Goal: Task Accomplishment & Management: Use online tool/utility

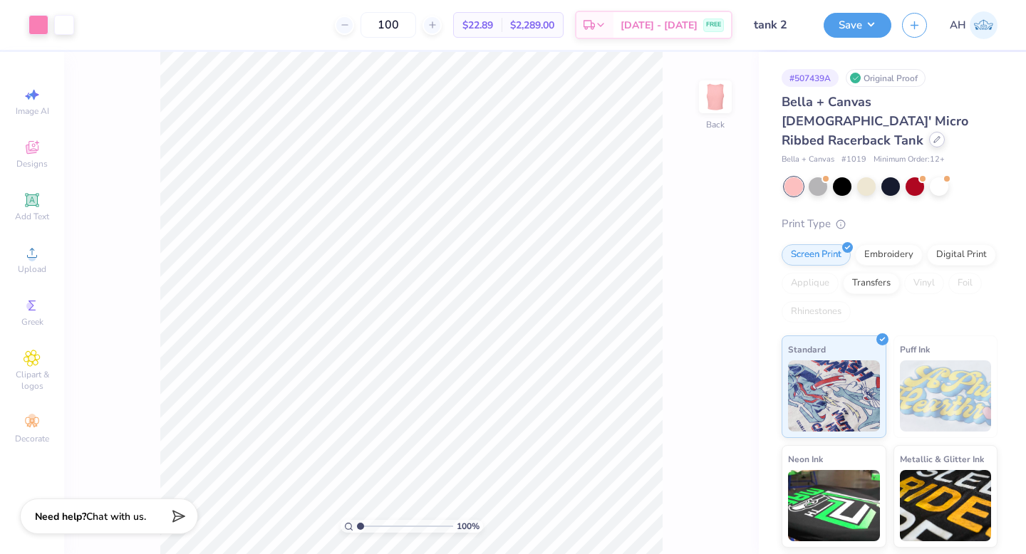
click at [929, 132] on div at bounding box center [937, 140] width 16 height 16
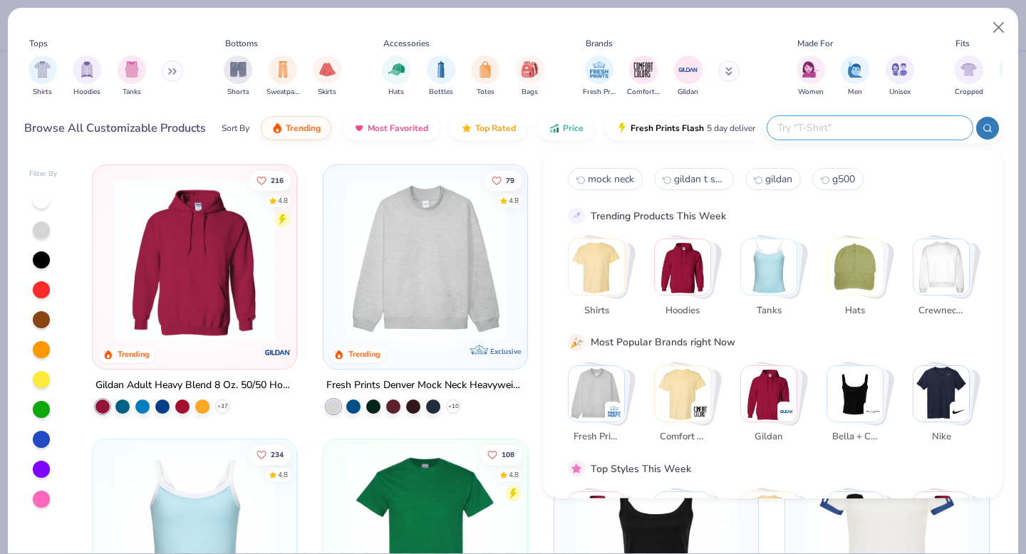
click at [914, 132] on input "text" at bounding box center [869, 128] width 187 height 16
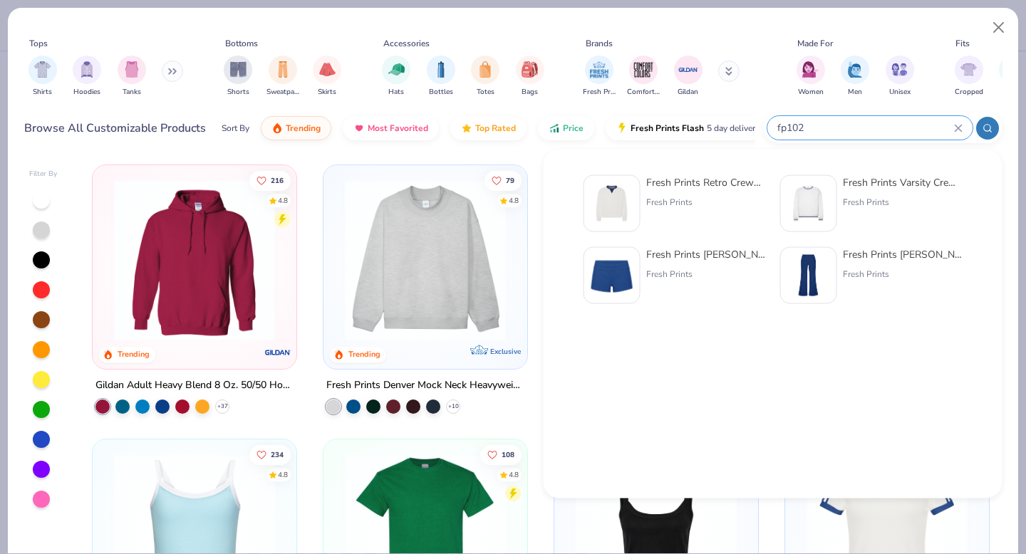
type input "fp102"
click at [635, 189] on div at bounding box center [611, 203] width 57 height 57
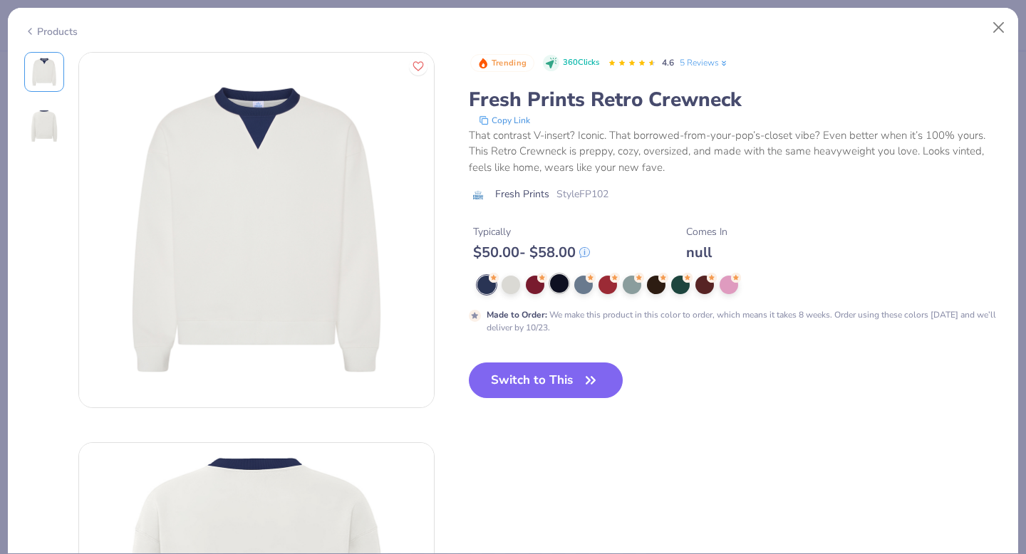
click at [560, 289] on div at bounding box center [559, 283] width 19 height 19
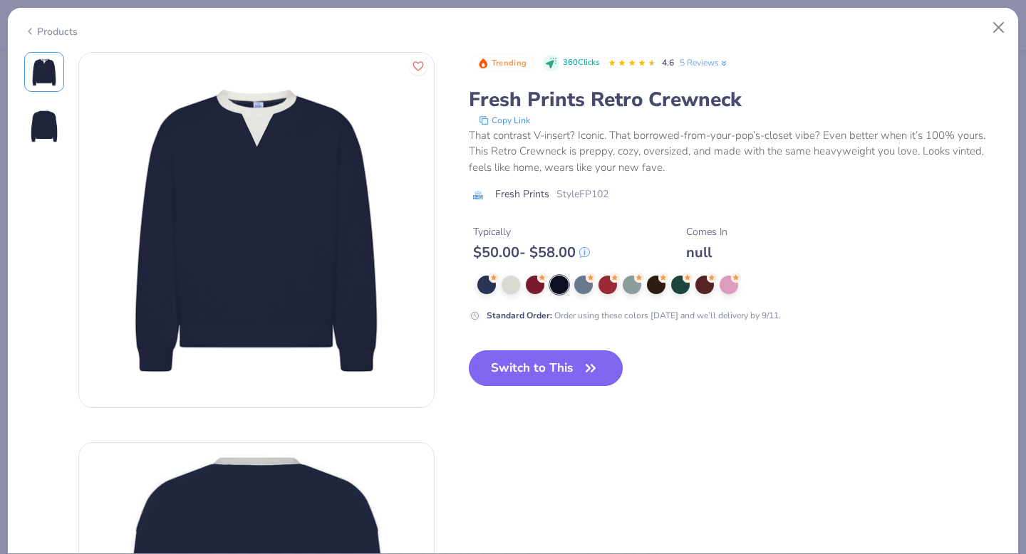
click at [541, 378] on button "Switch to This" at bounding box center [546, 368] width 155 height 36
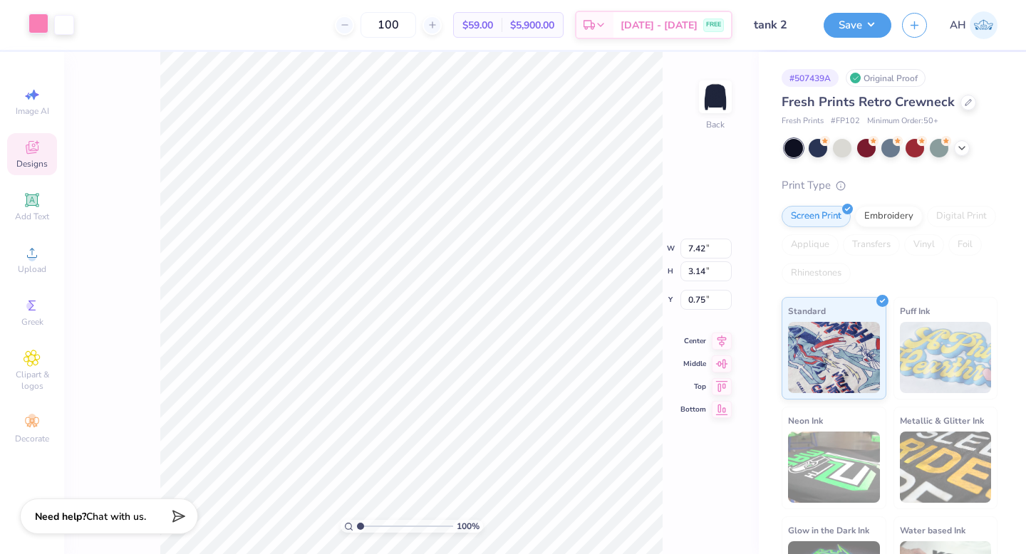
click at [41, 24] on div at bounding box center [38, 24] width 20 height 20
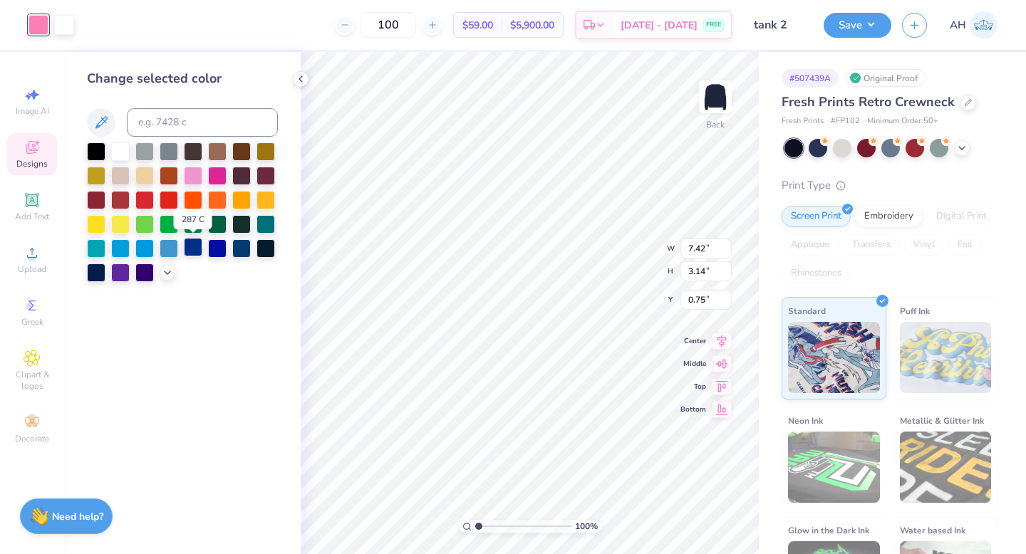
click at [190, 250] on div at bounding box center [193, 247] width 19 height 19
click at [172, 274] on icon at bounding box center [167, 271] width 11 height 11
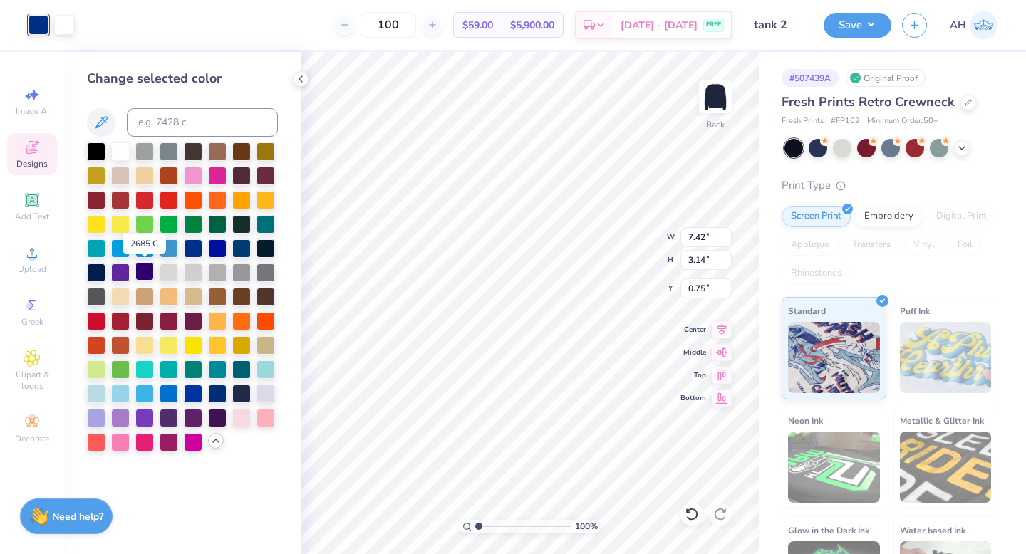
click at [142, 276] on div at bounding box center [144, 271] width 19 height 19
click at [245, 393] on div at bounding box center [241, 392] width 19 height 19
type input "3.00"
type input "8.93"
type input "3.78"
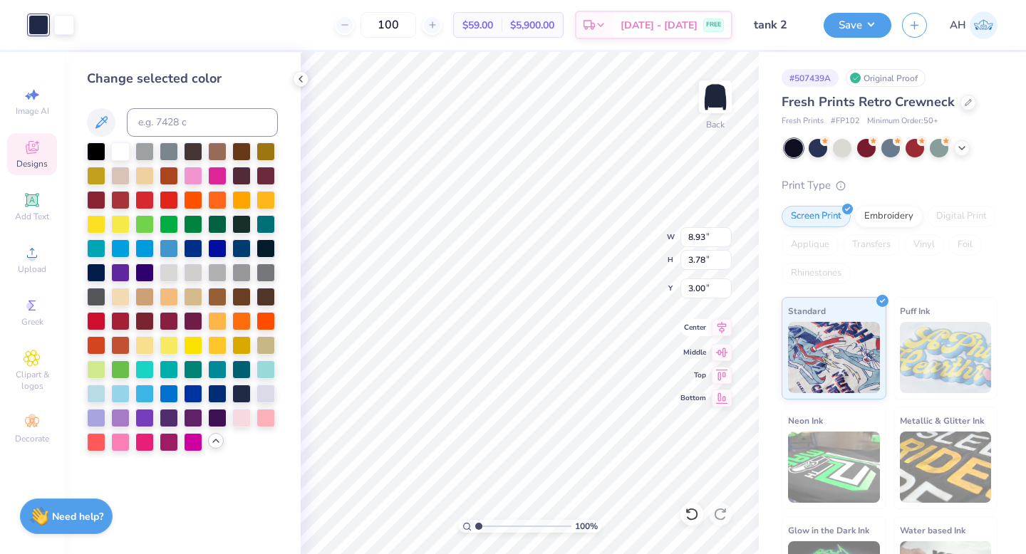
click at [718, 326] on icon at bounding box center [722, 327] width 20 height 17
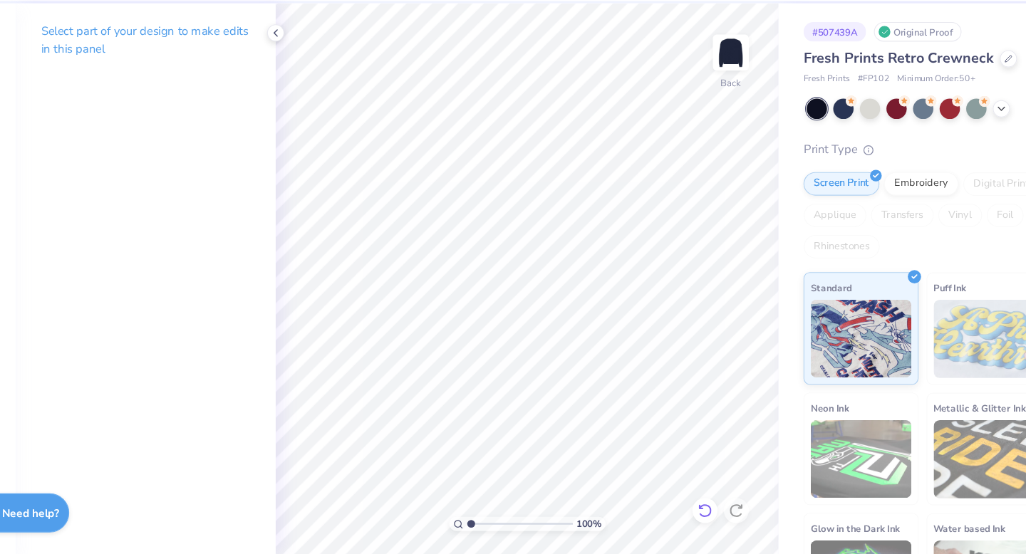
click at [691, 521] on icon at bounding box center [692, 514] width 14 height 14
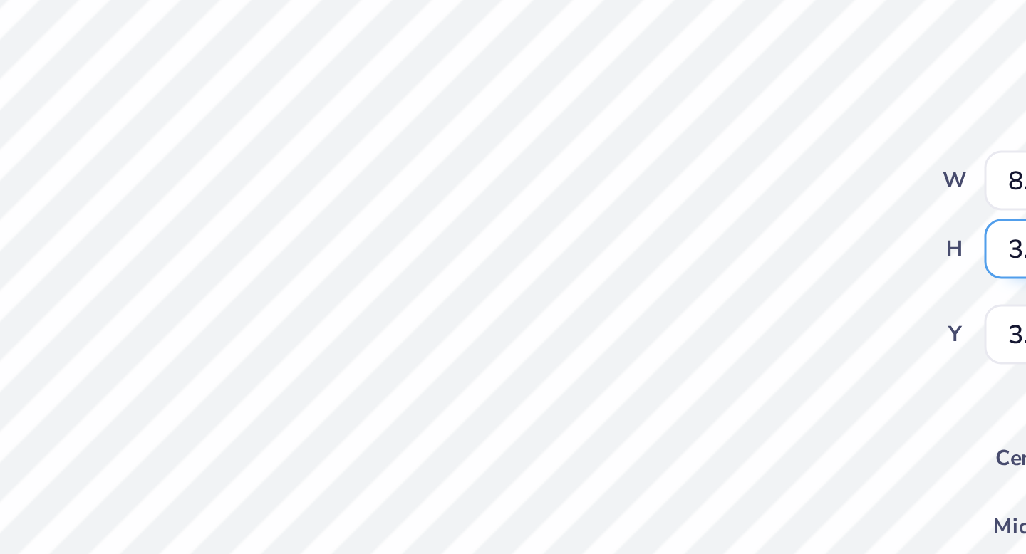
click at [603, 251] on div "100 % Back W 8.56 8.56 " H 3.78 3.78 " Y 3.00 3.00 " Center Middle Top Bottom" at bounding box center [530, 303] width 458 height 502
type input "5.89"
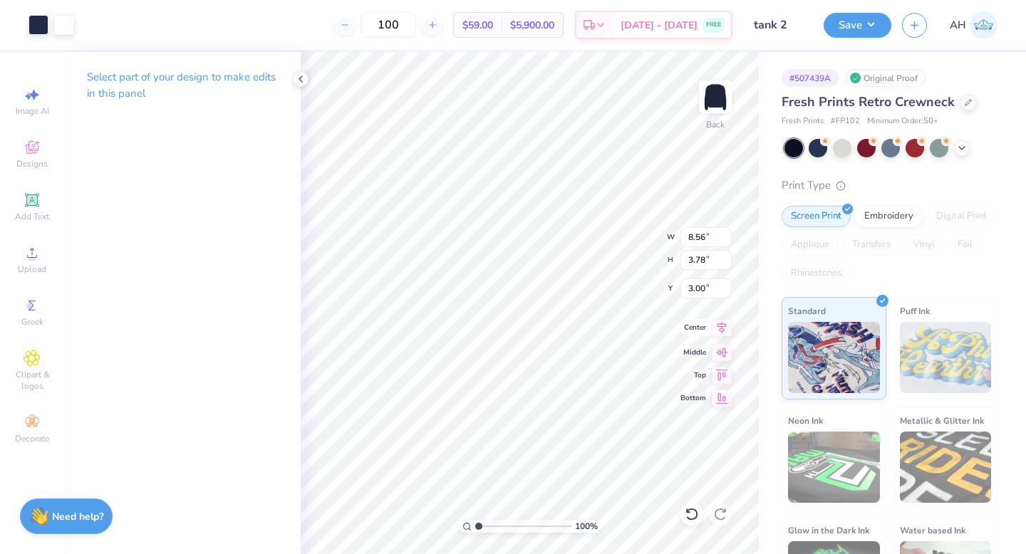
click at [720, 331] on icon at bounding box center [721, 328] width 9 height 12
click at [722, 328] on icon at bounding box center [721, 328] width 9 height 12
type input "10.94"
type input "4.84"
click at [727, 330] on icon at bounding box center [722, 327] width 20 height 17
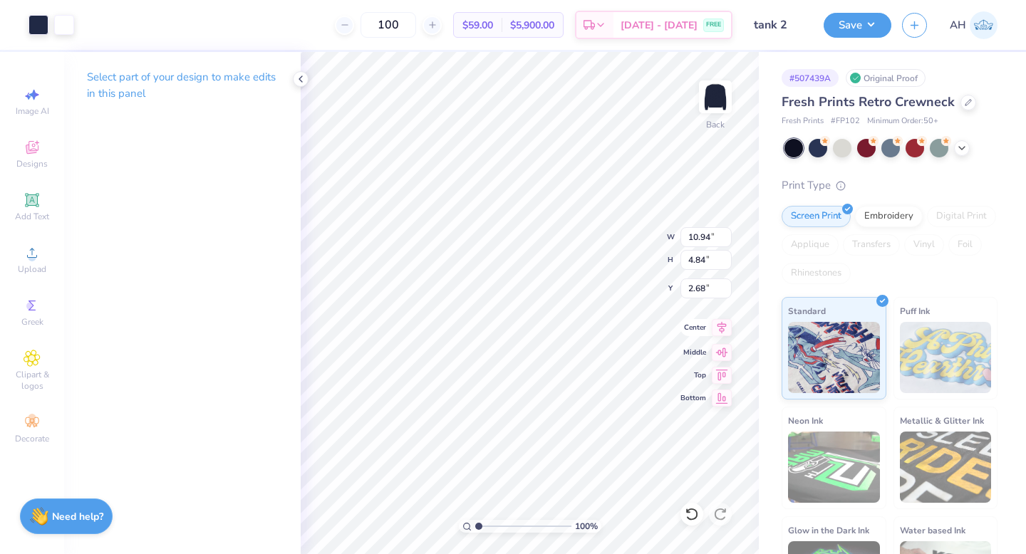
type input "3.00"
click at [724, 331] on icon at bounding box center [722, 327] width 20 height 17
click at [297, 81] on icon at bounding box center [300, 78] width 11 height 11
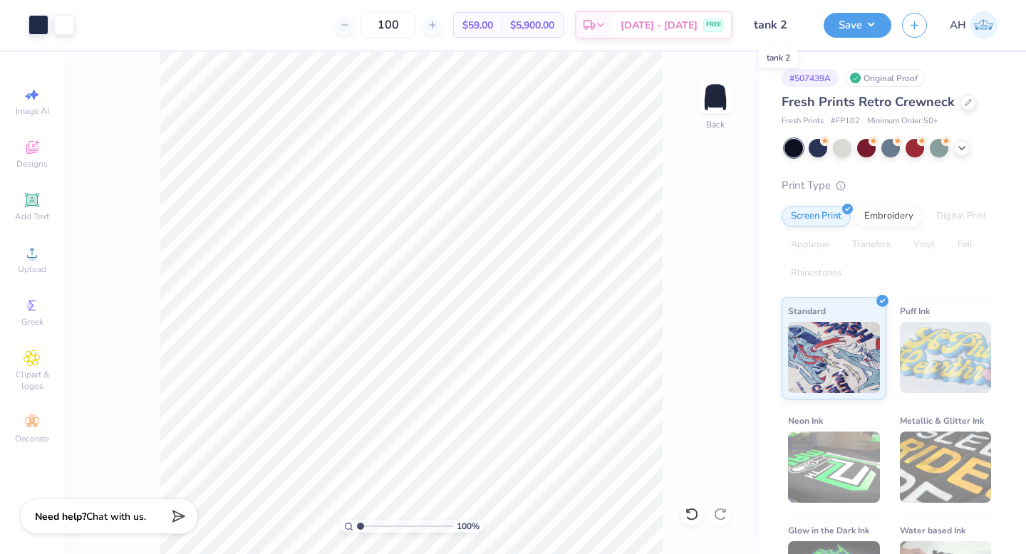
click at [771, 21] on input "tank 2" at bounding box center [778, 25] width 70 height 28
click at [776, 26] on input "tank 2" at bounding box center [778, 25] width 70 height 28
click at [771, 26] on input "tank 2" at bounding box center [778, 25] width 70 height 28
click at [844, 28] on button "Save" at bounding box center [857, 23] width 68 height 25
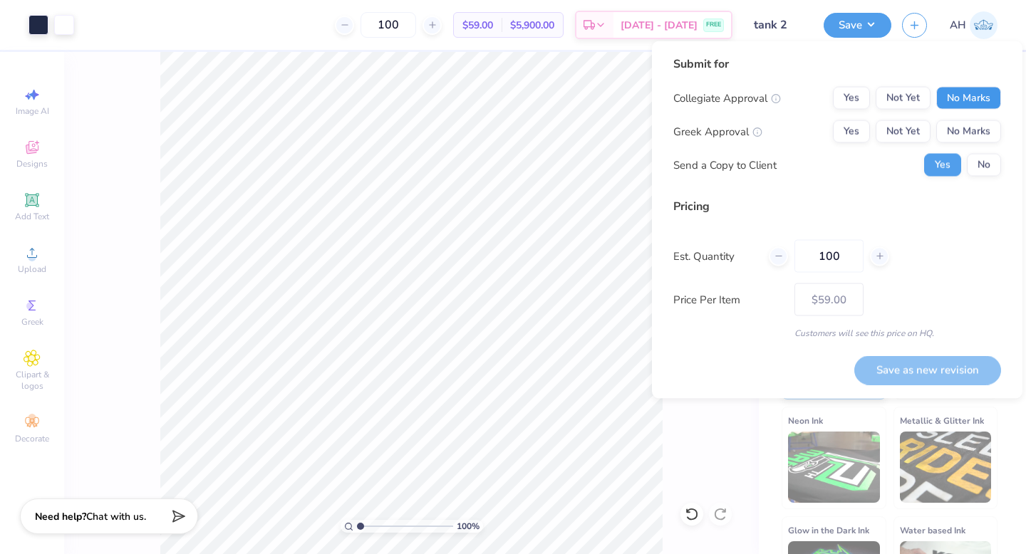
click at [984, 103] on button "No Marks" at bounding box center [968, 98] width 65 height 23
click at [861, 135] on button "Yes" at bounding box center [851, 131] width 37 height 23
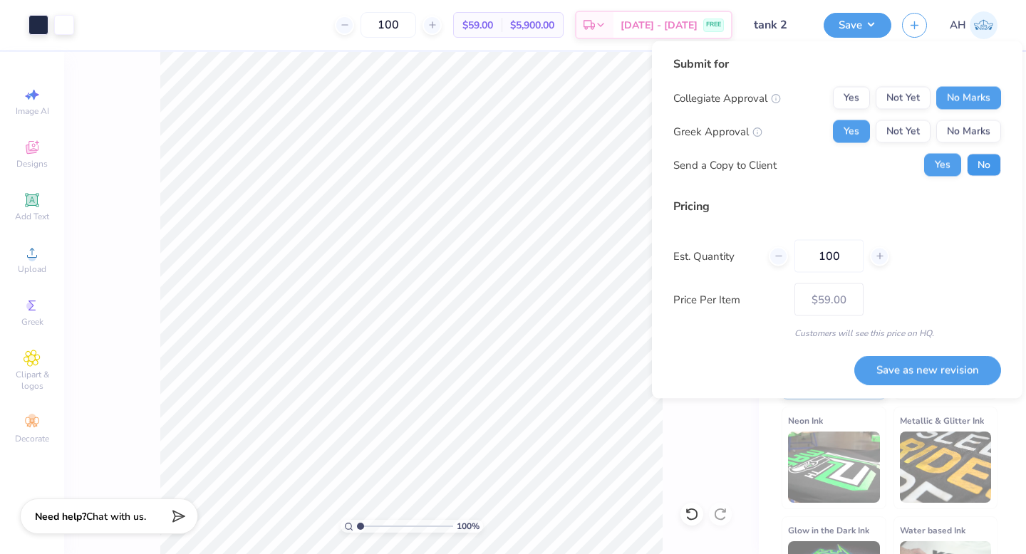
click at [981, 160] on button "No" at bounding box center [984, 165] width 34 height 23
click at [893, 372] on button "Save as new revision" at bounding box center [927, 369] width 147 height 29
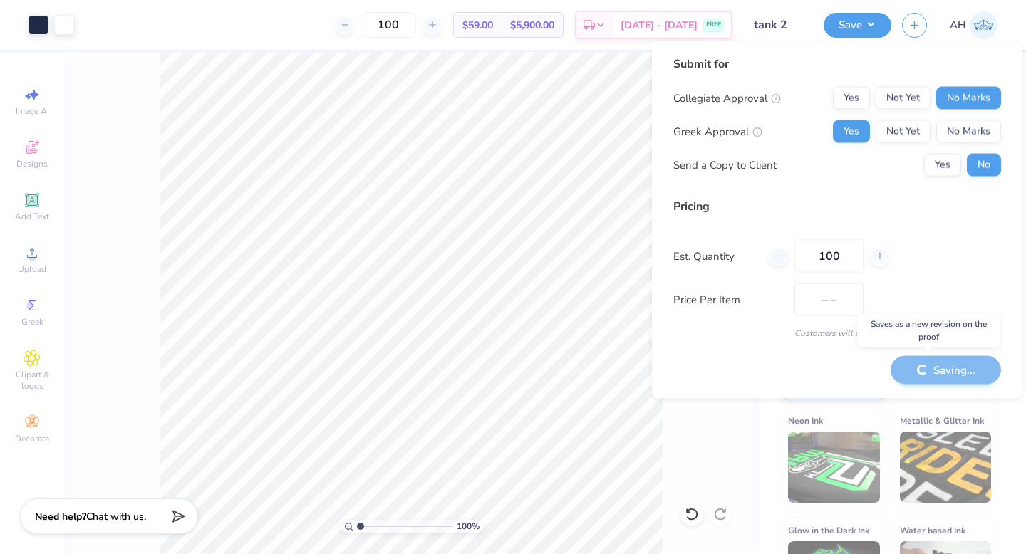
type input "$59.00"
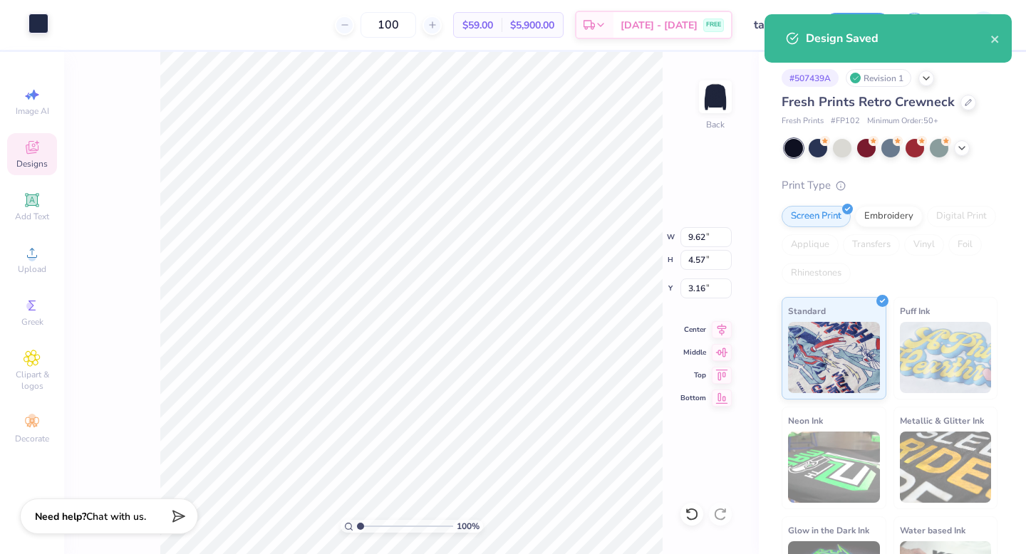
click at [43, 28] on div at bounding box center [38, 24] width 20 height 20
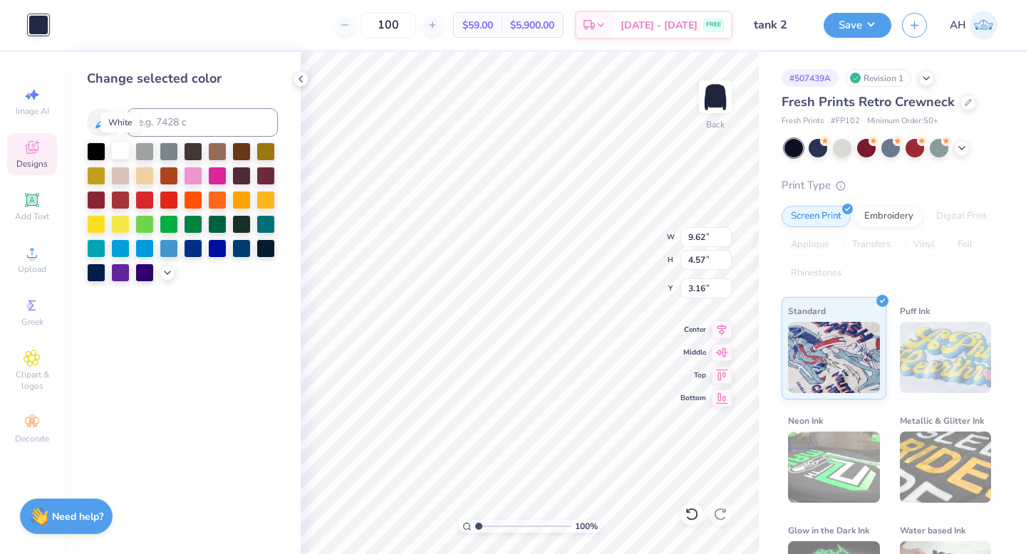
click at [116, 146] on div at bounding box center [120, 150] width 19 height 19
click at [692, 516] on icon at bounding box center [692, 514] width 14 height 14
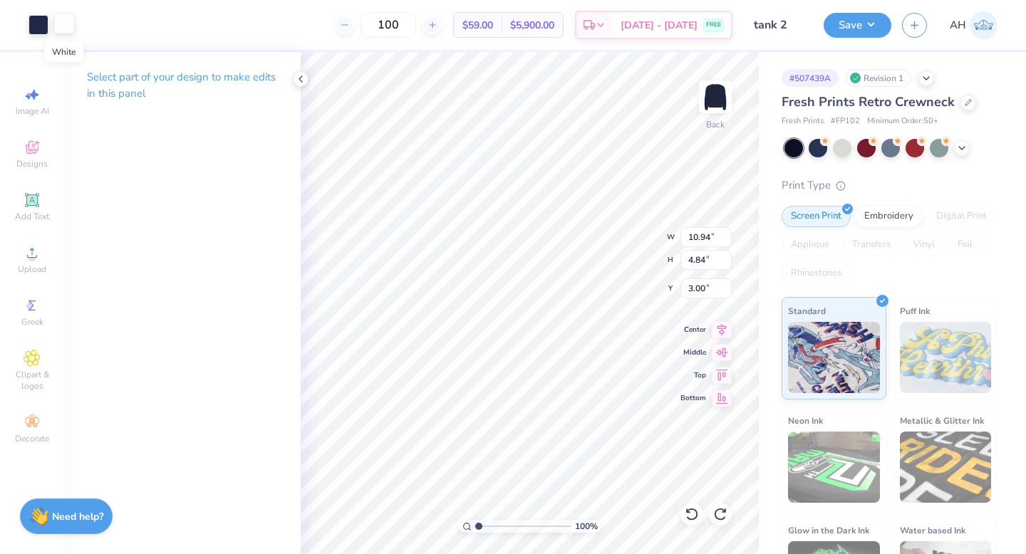
click at [70, 29] on div at bounding box center [64, 24] width 20 height 20
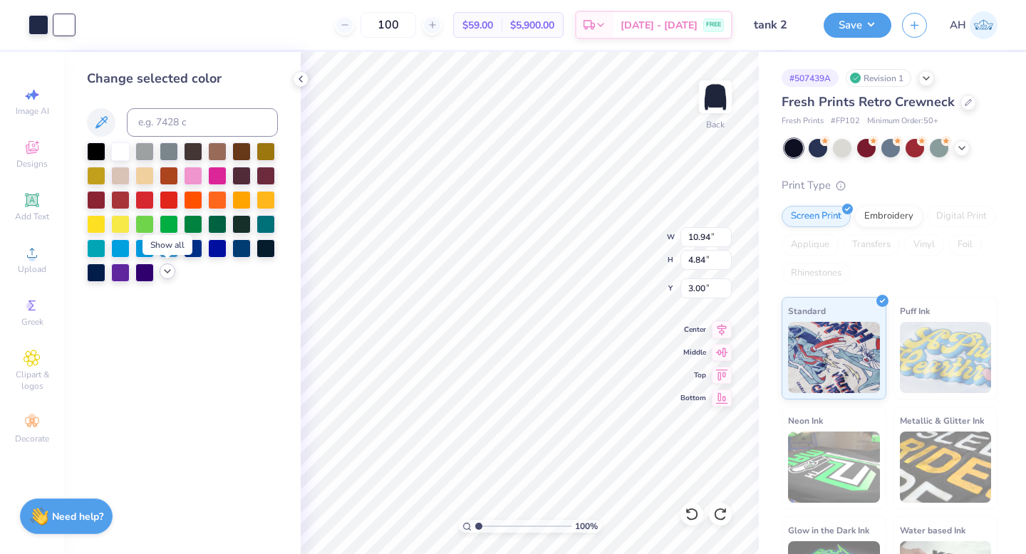
click at [166, 276] on icon at bounding box center [167, 271] width 11 height 11
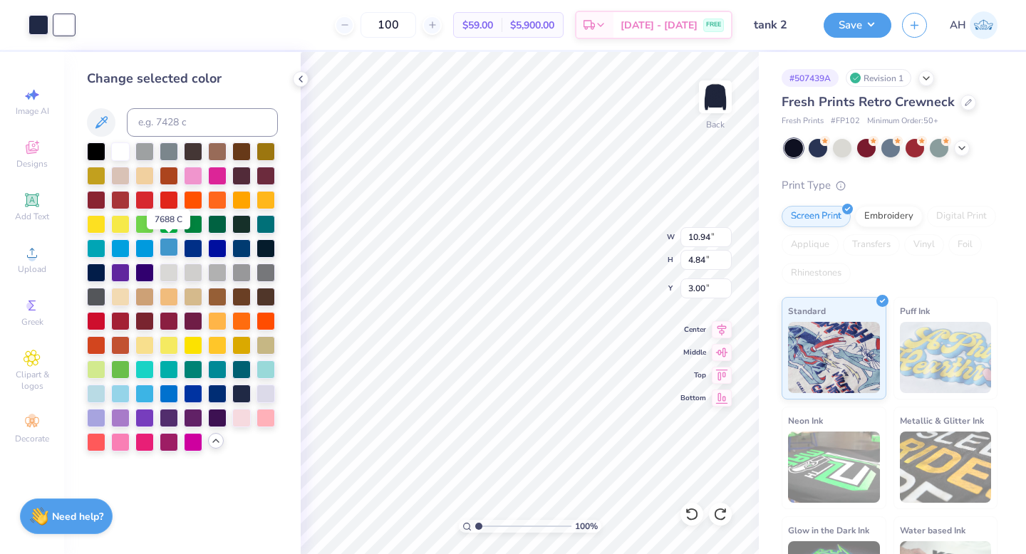
click at [165, 247] on div at bounding box center [169, 247] width 19 height 19
click at [33, 21] on div at bounding box center [38, 24] width 20 height 20
click at [120, 154] on div at bounding box center [120, 150] width 19 height 19
click at [68, 26] on div at bounding box center [64, 24] width 20 height 20
click at [963, 106] on div at bounding box center [968, 101] width 16 height 16
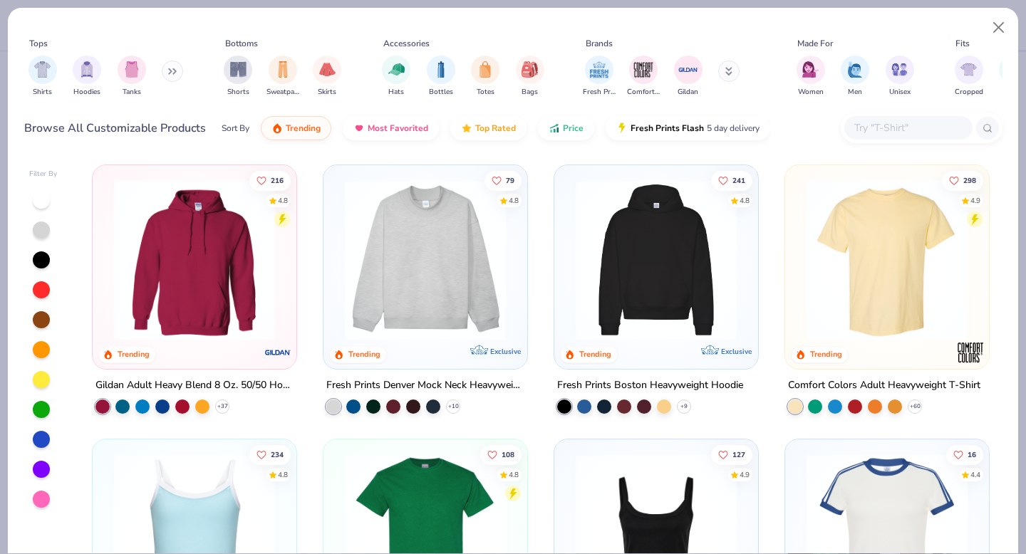
click at [904, 130] on input "text" at bounding box center [908, 128] width 110 height 16
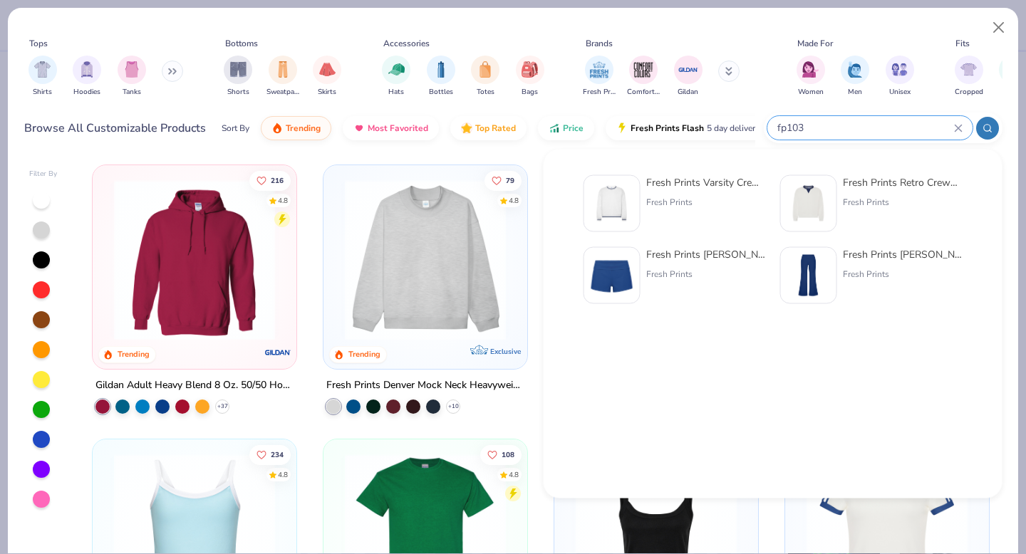
type input "fp103"
click at [605, 192] on img at bounding box center [612, 204] width 44 height 44
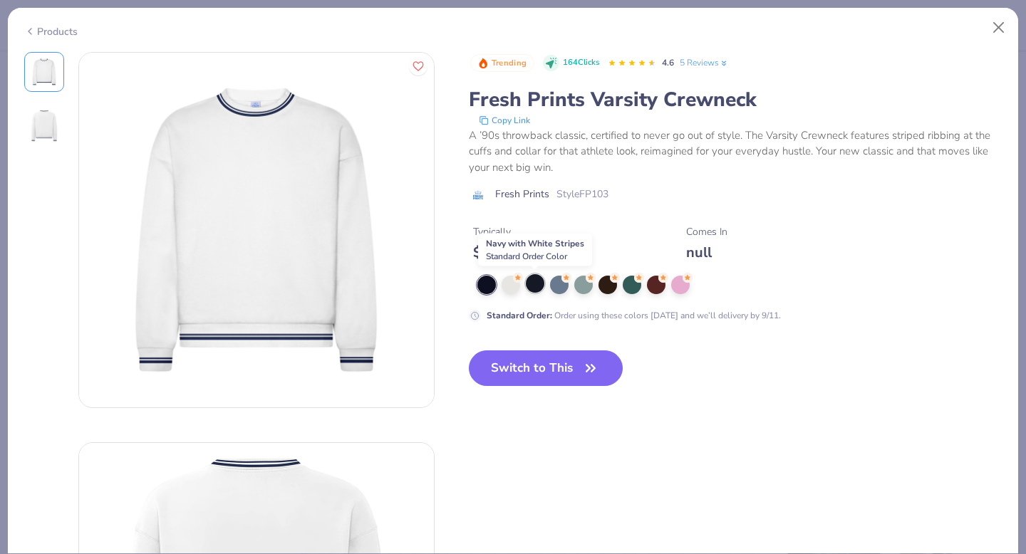
click at [536, 283] on div at bounding box center [535, 283] width 19 height 19
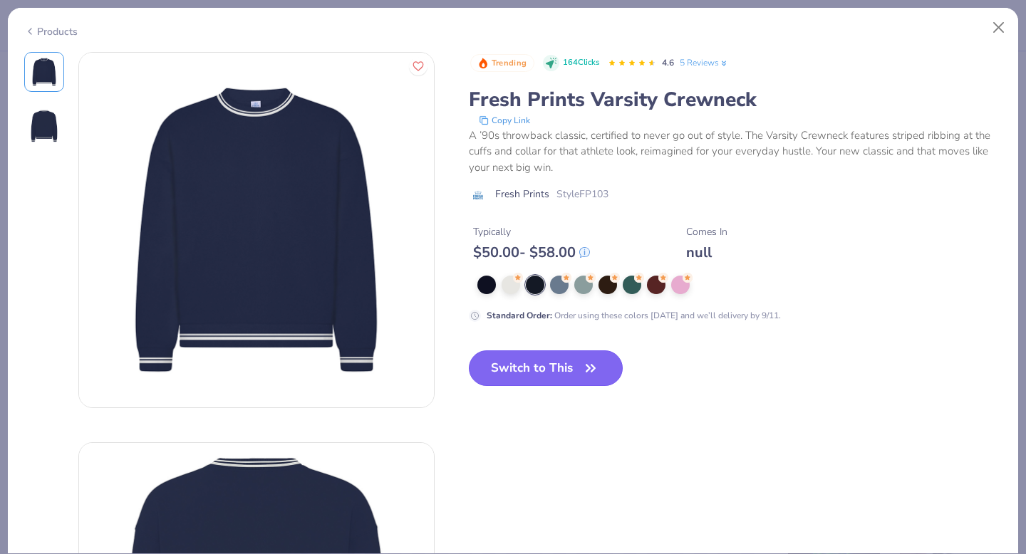
click at [510, 368] on button "Switch to This" at bounding box center [546, 368] width 155 height 36
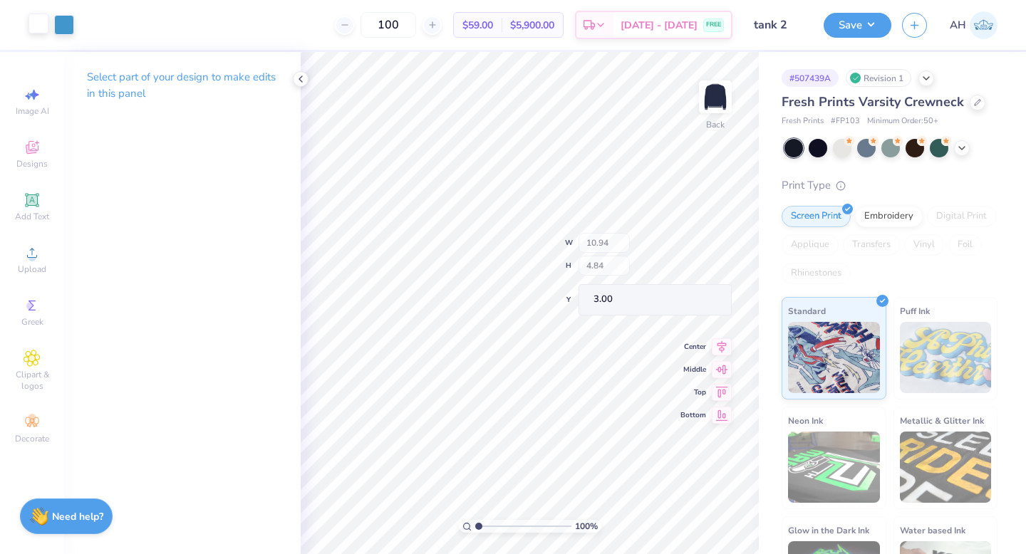
click at [34, 24] on div at bounding box center [38, 24] width 20 height 20
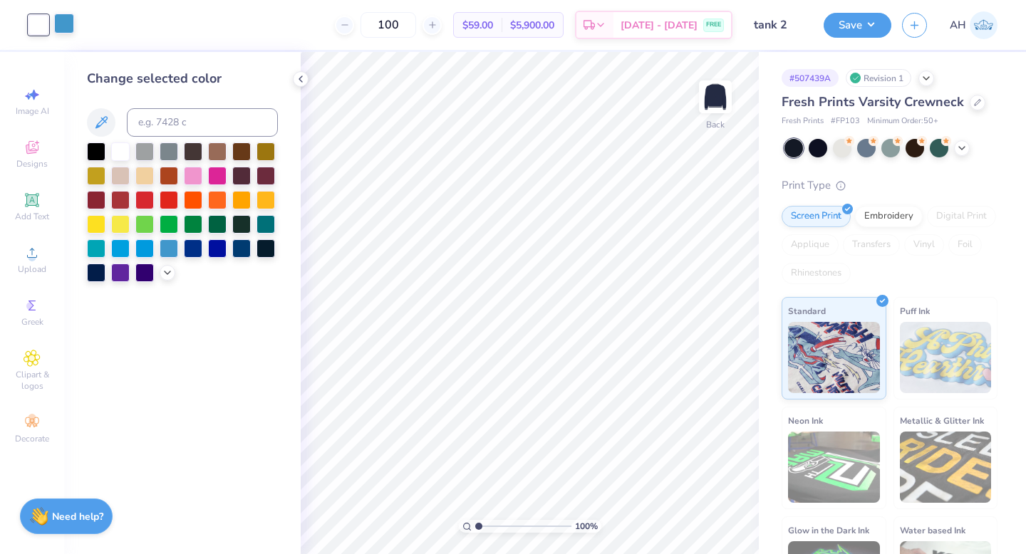
click at [56, 19] on div at bounding box center [64, 24] width 20 height 20
click at [41, 31] on div at bounding box center [38, 24] width 20 height 20
click at [167, 276] on icon at bounding box center [167, 271] width 11 height 11
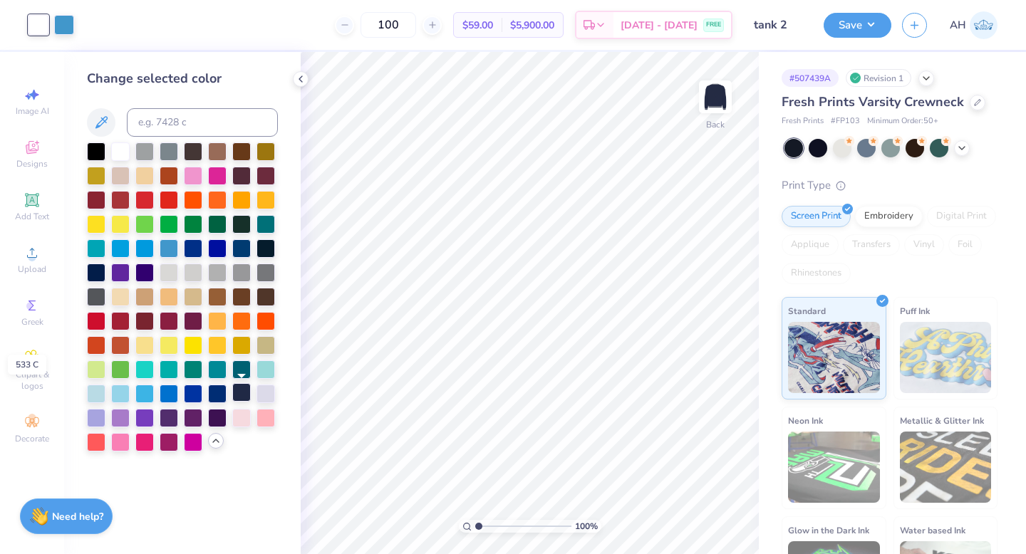
click at [247, 385] on div at bounding box center [241, 392] width 19 height 19
click at [70, 21] on div at bounding box center [64, 24] width 20 height 20
click at [128, 147] on div at bounding box center [120, 150] width 19 height 19
click at [303, 79] on icon at bounding box center [300, 78] width 11 height 11
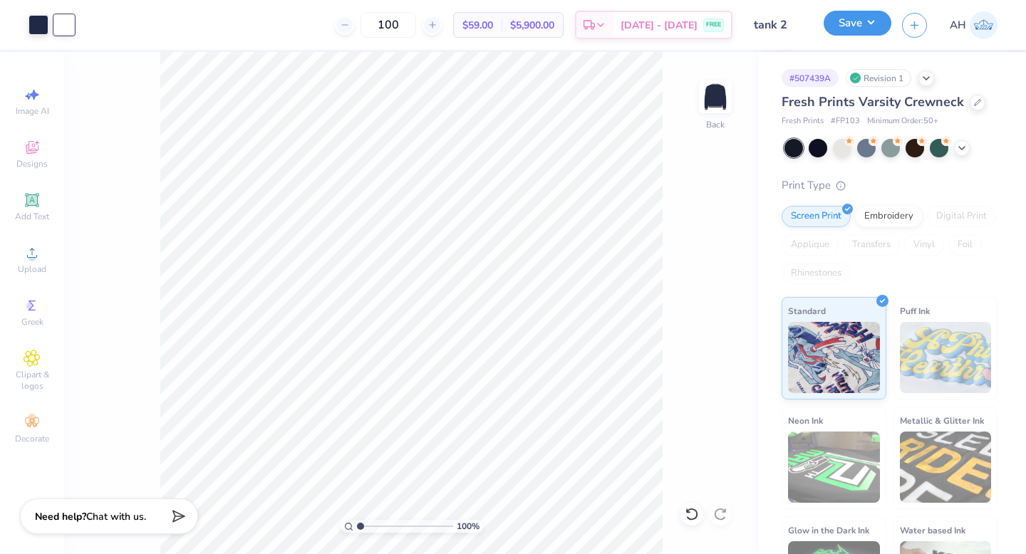
click at [842, 24] on button "Save" at bounding box center [857, 23] width 68 height 25
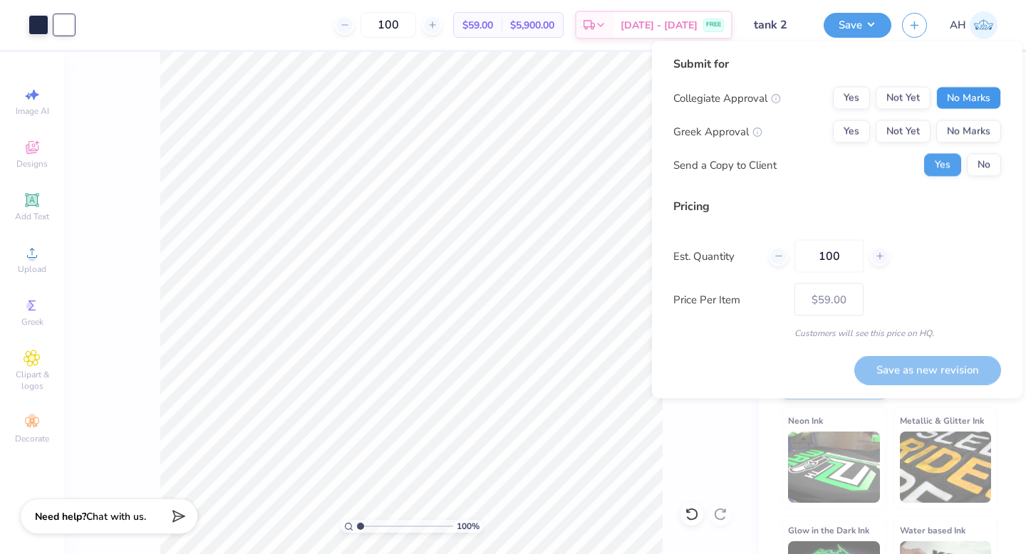
click at [969, 103] on button "No Marks" at bounding box center [968, 98] width 65 height 23
click at [974, 129] on button "No Marks" at bounding box center [968, 131] width 65 height 23
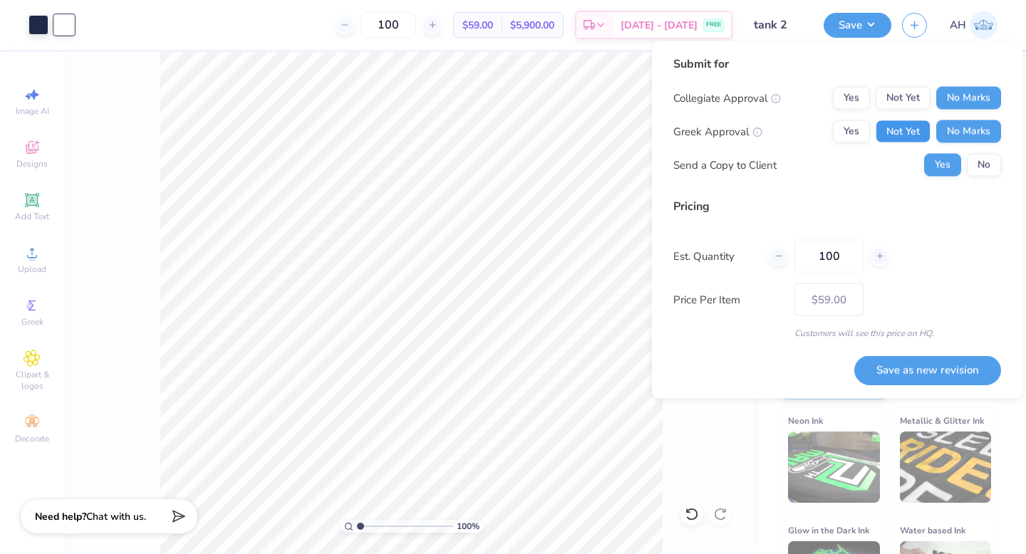
click at [885, 123] on button "Not Yet" at bounding box center [902, 131] width 55 height 23
click at [858, 127] on button "Yes" at bounding box center [851, 131] width 37 height 23
click at [984, 162] on button "No" at bounding box center [984, 165] width 34 height 23
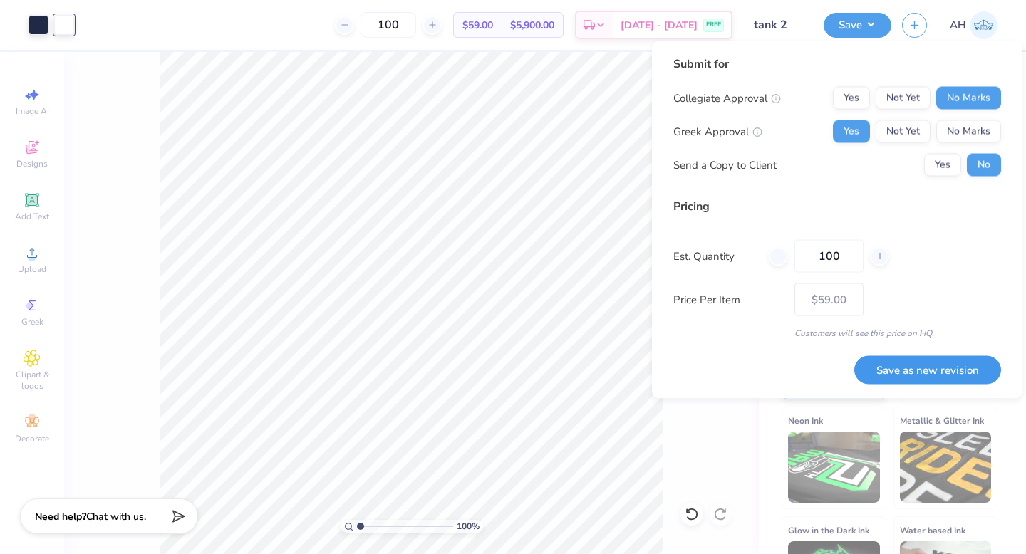
click at [910, 376] on button "Save as new revision" at bounding box center [927, 369] width 147 height 29
type input "$59.00"
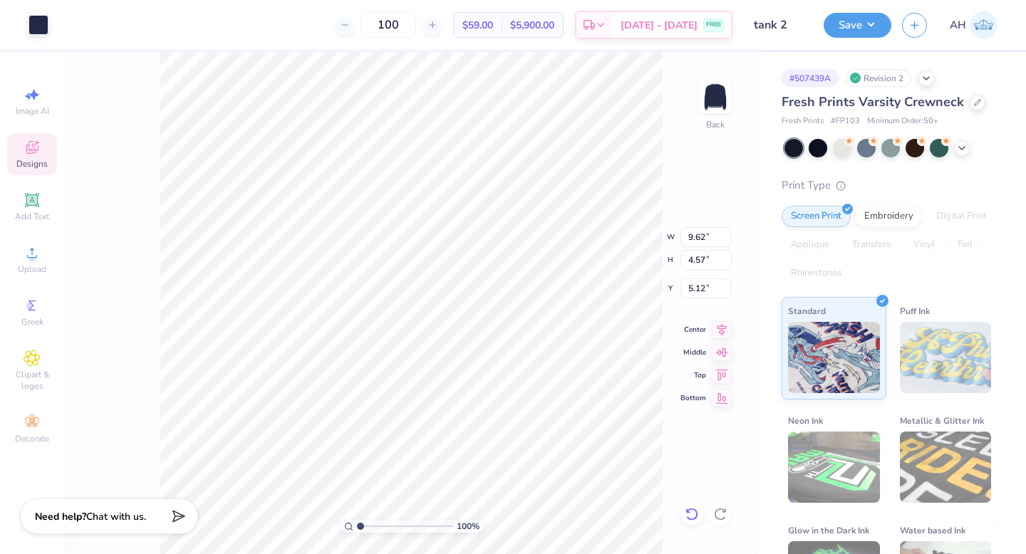
click at [685, 509] on icon at bounding box center [692, 514] width 14 height 14
type input "5.98"
